Goal: Unclear

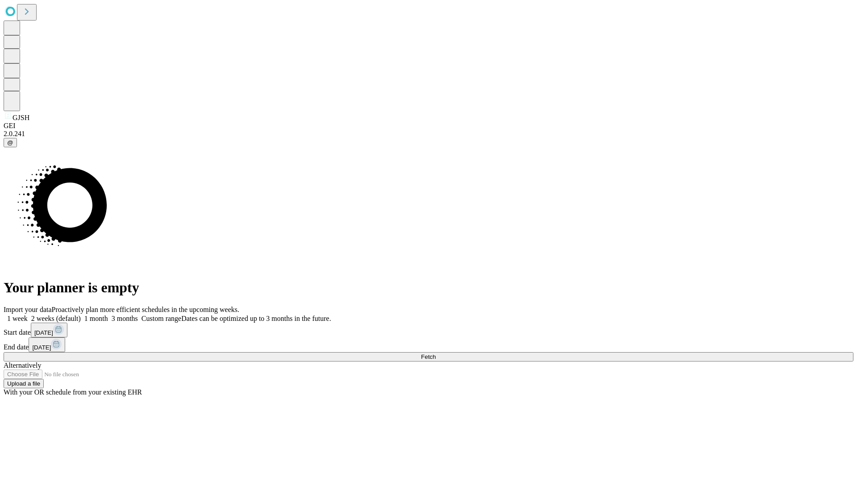
click at [436, 354] on span "Fetch" at bounding box center [428, 357] width 15 height 7
